Goal: Go to known website: Access a specific website the user already knows

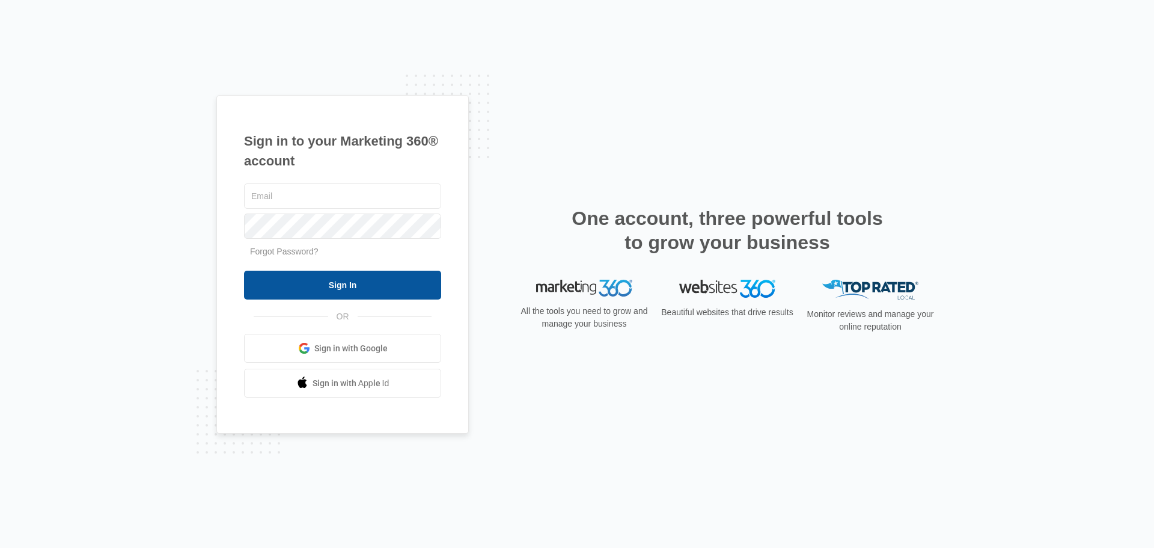
type input "[PERSON_NAME][EMAIL_ADDRESS][DOMAIN_NAME]"
click at [392, 279] on input "Sign In" at bounding box center [342, 284] width 197 height 29
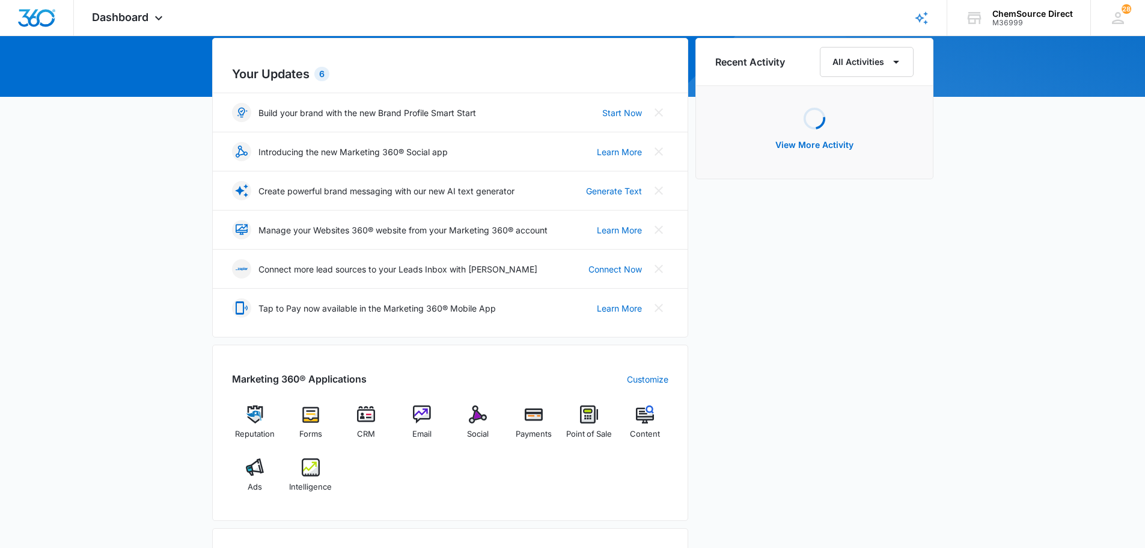
scroll to position [120, 0]
click at [540, 419] on img at bounding box center [534, 413] width 18 height 18
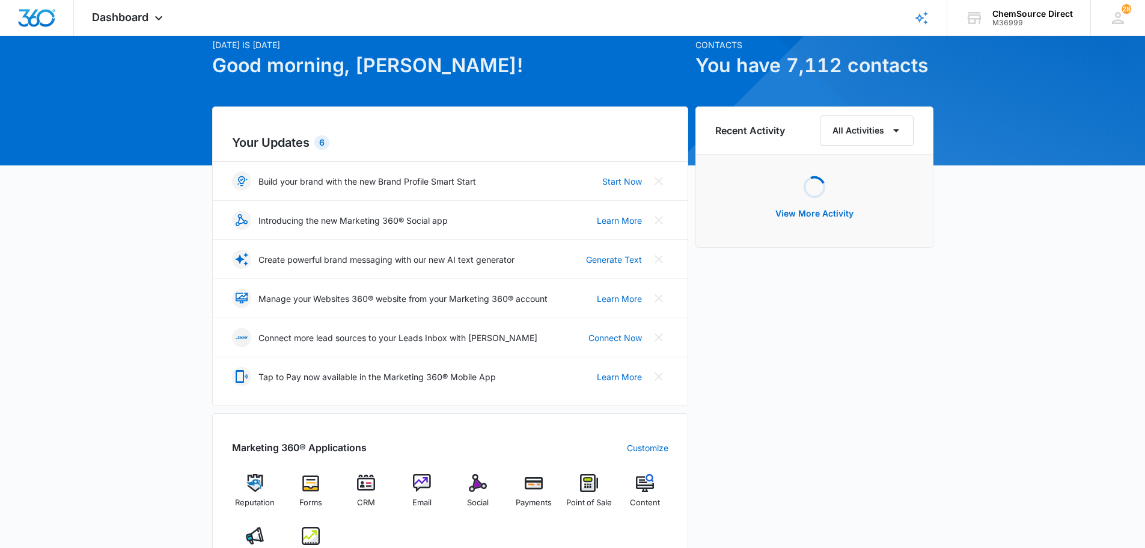
scroll to position [180, 0]
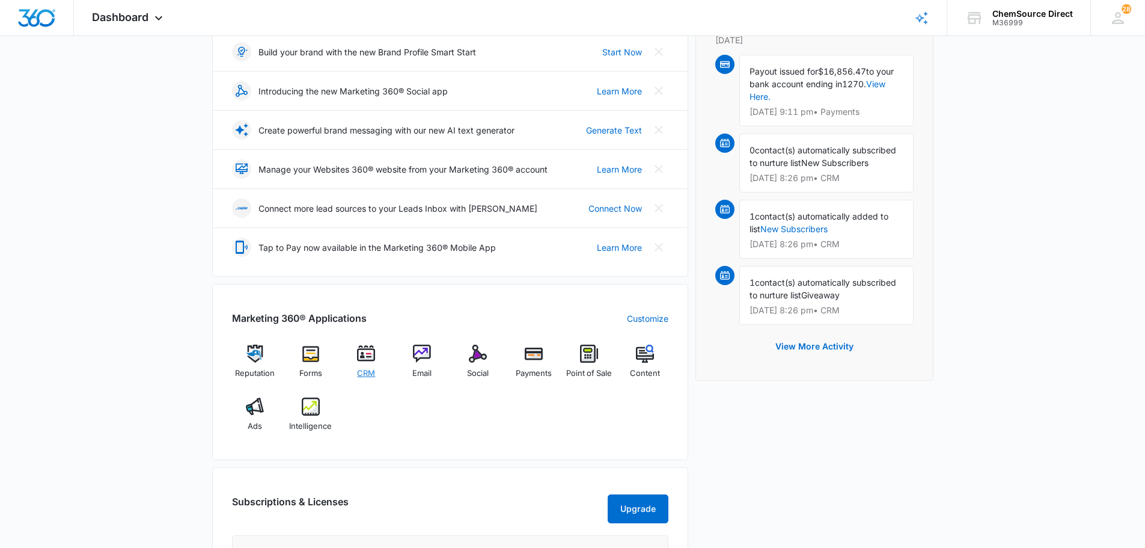
click at [367, 359] on img at bounding box center [366, 353] width 18 height 18
